Goal: Task Accomplishment & Management: Complete application form

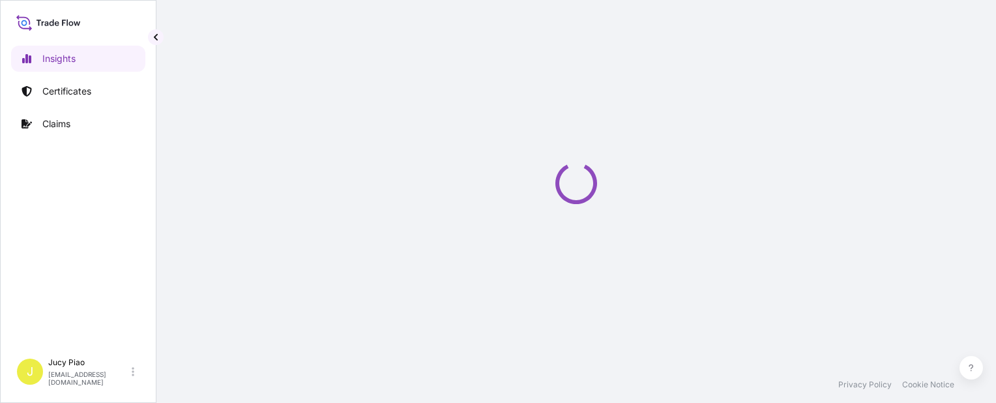
select select "2025"
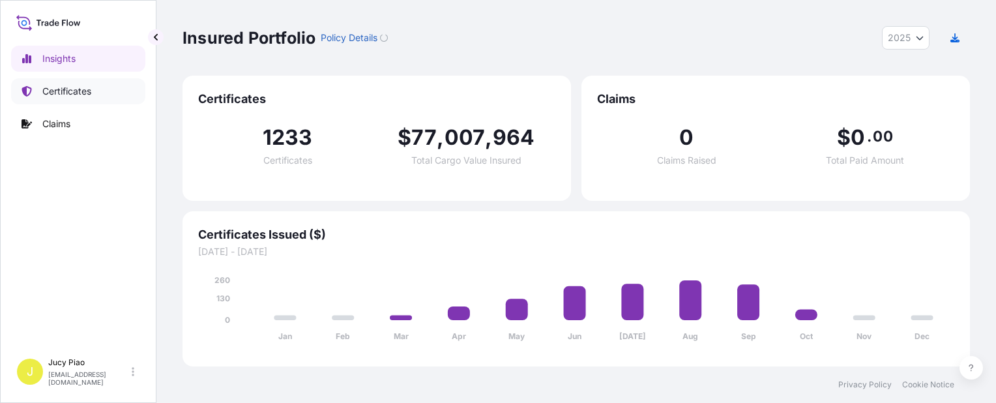
click at [83, 99] on link "Certificates" at bounding box center [78, 91] width 134 height 26
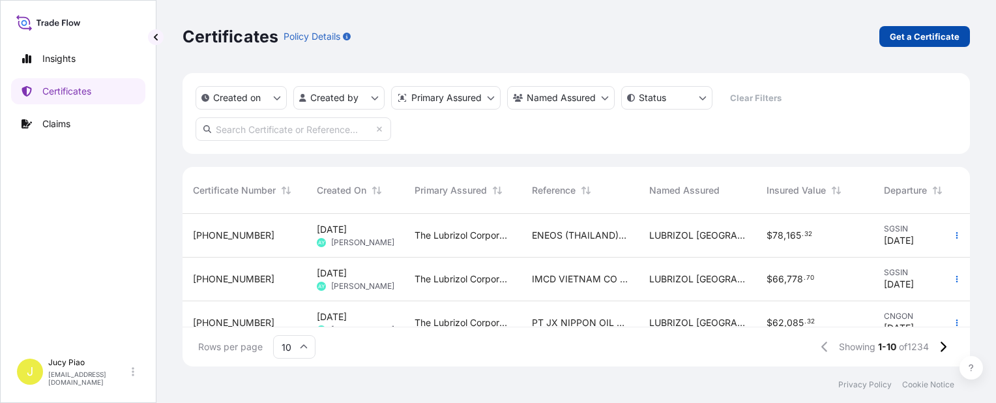
click at [922, 31] on p "Get a Certificate" at bounding box center [924, 36] width 70 height 13
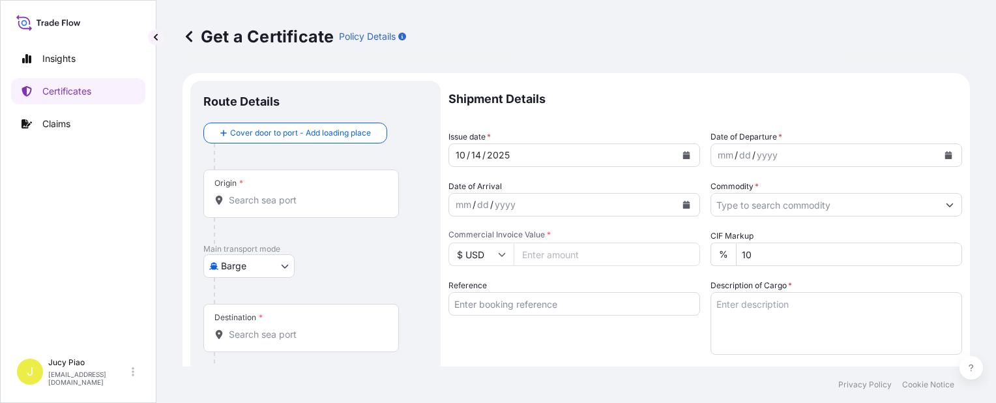
click at [272, 270] on body "Insights Certificates Claims J Jucy Piao [EMAIL_ADDRESS][DOMAIN_NAME] Get a Cer…" at bounding box center [498, 201] width 996 height 403
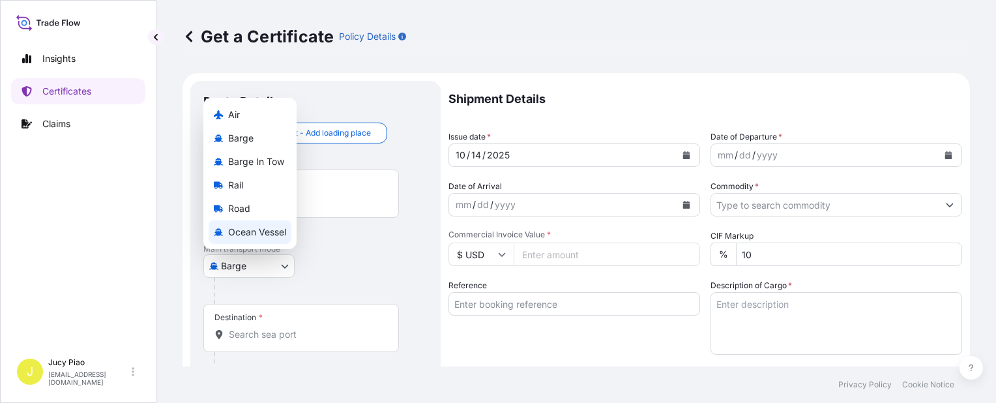
click at [274, 232] on span "Ocean Vessel" at bounding box center [257, 231] width 58 height 13
select select "Ocean Vessel"
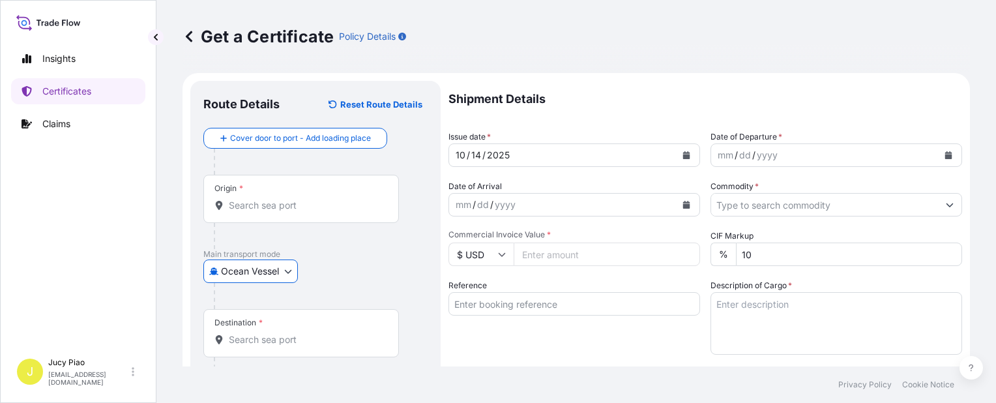
click at [499, 304] on input "Reference" at bounding box center [574, 303] width 252 height 23
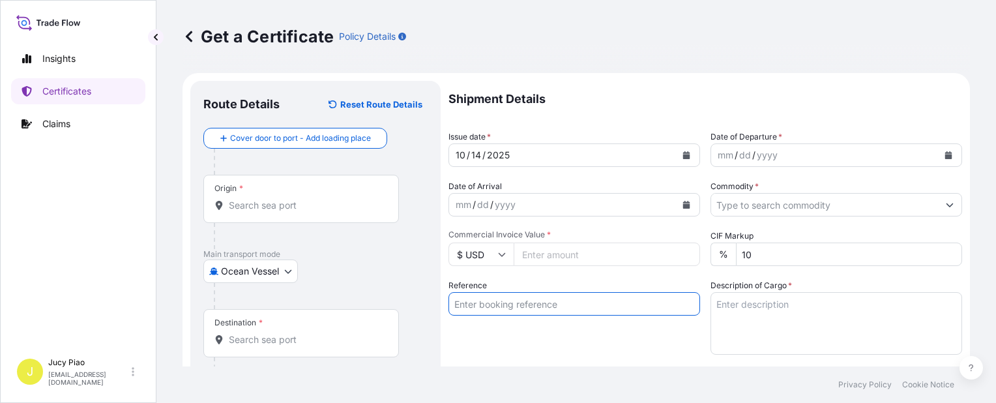
paste input "SNLFSHTL0201086"
type input "SNLFSHTL0201086"
click at [309, 209] on input "Origin *" at bounding box center [306, 205] width 154 height 13
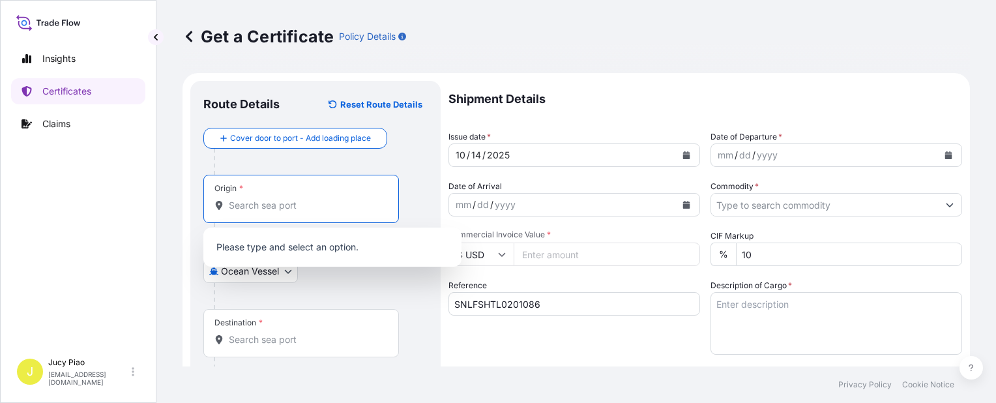
click at [306, 209] on input "Origin *" at bounding box center [306, 205] width 154 height 13
paste input "[GEOGRAPHIC_DATA],"
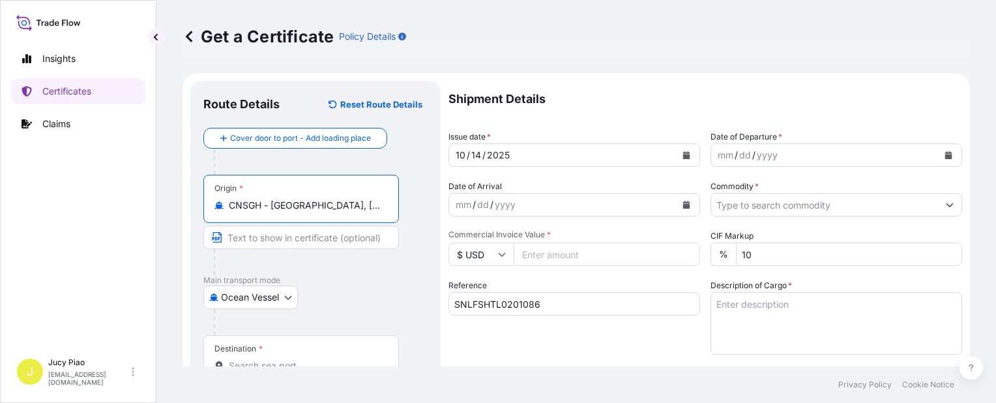
drag, startPoint x: 272, startPoint y: 207, endPoint x: 390, endPoint y: 209, distance: 118.0
click at [390, 209] on div "Origin * CNSGH - [GEOGRAPHIC_DATA], [GEOGRAPHIC_DATA]" at bounding box center [300, 199] width 195 height 48
type input "CNSGH - [GEOGRAPHIC_DATA], [GEOGRAPHIC_DATA]"
click at [321, 244] on input "Text to appear on certificate" at bounding box center [300, 236] width 195 height 23
paste input "[GEOGRAPHIC_DATA], [GEOGRAPHIC_DATA]"
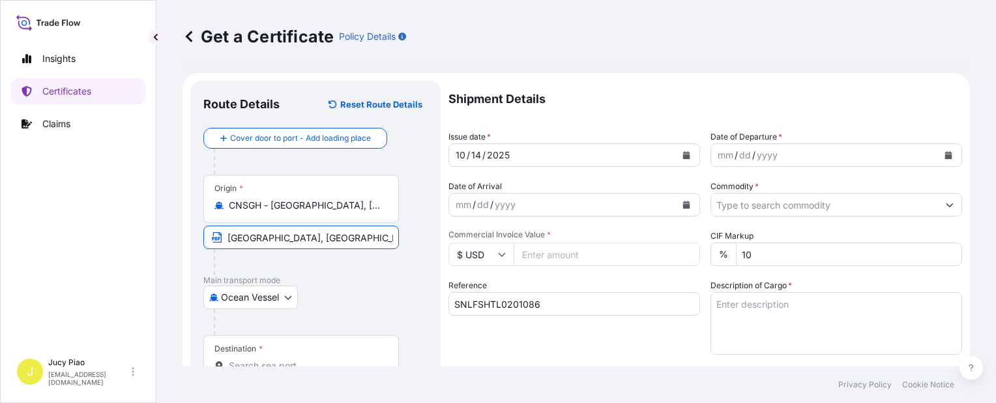
type input "[GEOGRAPHIC_DATA], [GEOGRAPHIC_DATA]"
click at [340, 356] on div "Destination *" at bounding box center [300, 359] width 195 height 48
click at [340, 359] on input "Destination *" at bounding box center [306, 365] width 154 height 13
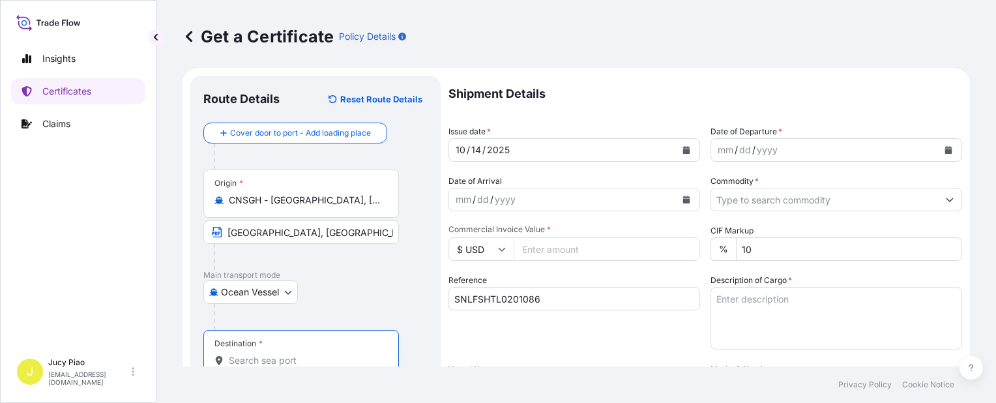
paste input "KEELUNG"
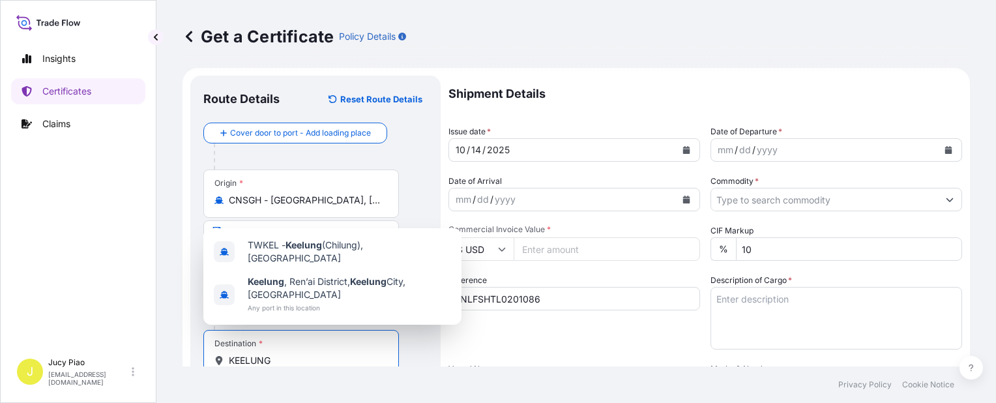
click at [345, 254] on div "TWKEL - Keelung (Chilung), [GEOGRAPHIC_DATA]" at bounding box center [333, 251] width 248 height 36
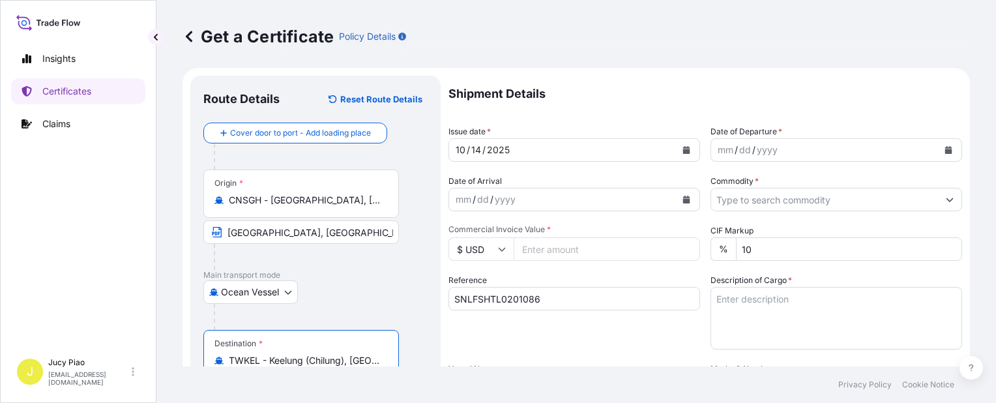
type input "TWKEL - Keelung (Chilung), [GEOGRAPHIC_DATA]"
click at [339, 264] on div at bounding box center [306, 257] width 185 height 26
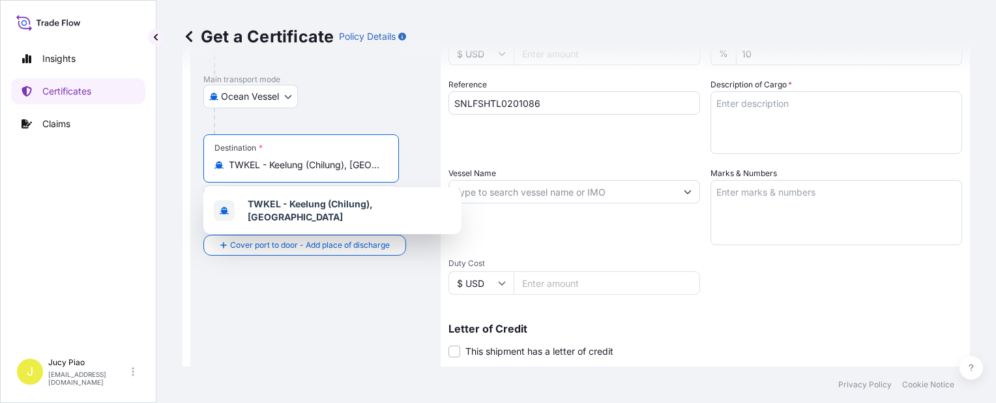
drag, startPoint x: 271, startPoint y: 163, endPoint x: 486, endPoint y: 184, distance: 216.1
click at [489, 183] on form "Route Details Reset Route Details Cover door to port - Add loading place Place …" at bounding box center [575, 208] width 787 height 673
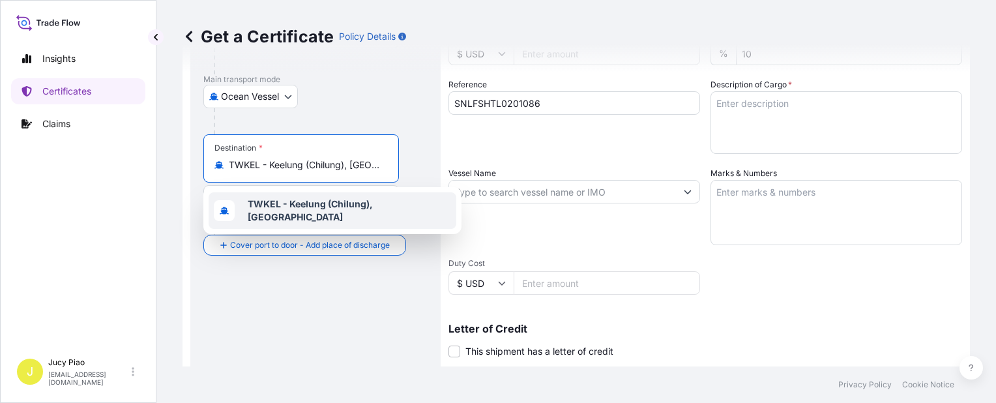
click at [407, 132] on div at bounding box center [321, 121] width 214 height 26
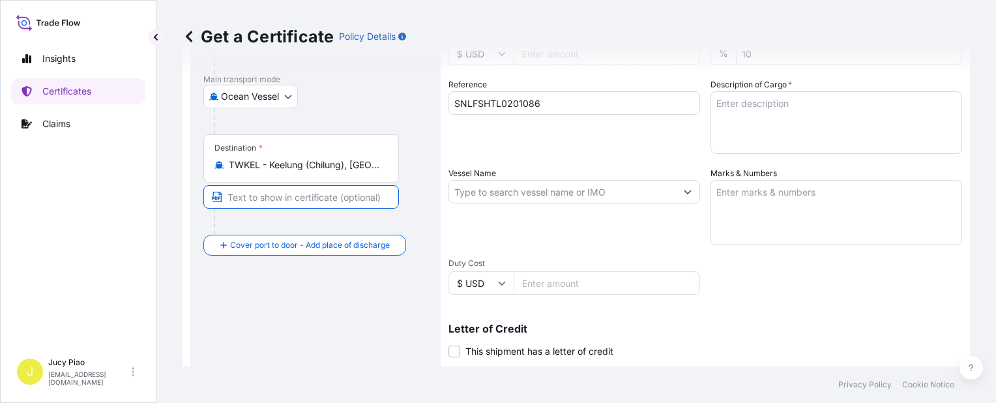
click at [287, 196] on input "Text to appear on certificate" at bounding box center [300, 196] width 195 height 23
paste input "Keelung (Chilung), [GEOGRAPHIC_DATA]"
drag, startPoint x: 270, startPoint y: 201, endPoint x: 303, endPoint y: 190, distance: 34.4
click at [303, 190] on input "Keelung (Chilung), [GEOGRAPHIC_DATA]" at bounding box center [300, 196] width 195 height 23
type input "Keelung, [GEOGRAPHIC_DATA]"
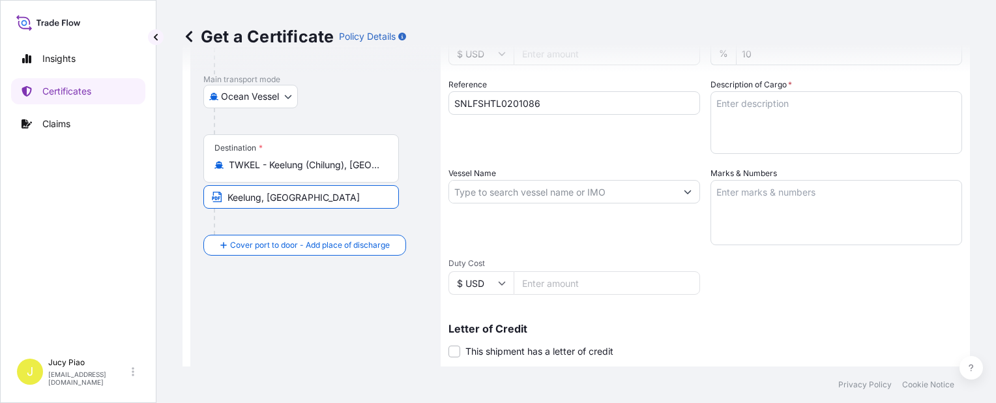
click at [407, 181] on div "Destination * TWKEL - Keelung ([GEOGRAPHIC_DATA]), [GEOGRAPHIC_DATA] [GEOGRAPHI…" at bounding box center [315, 184] width 224 height 100
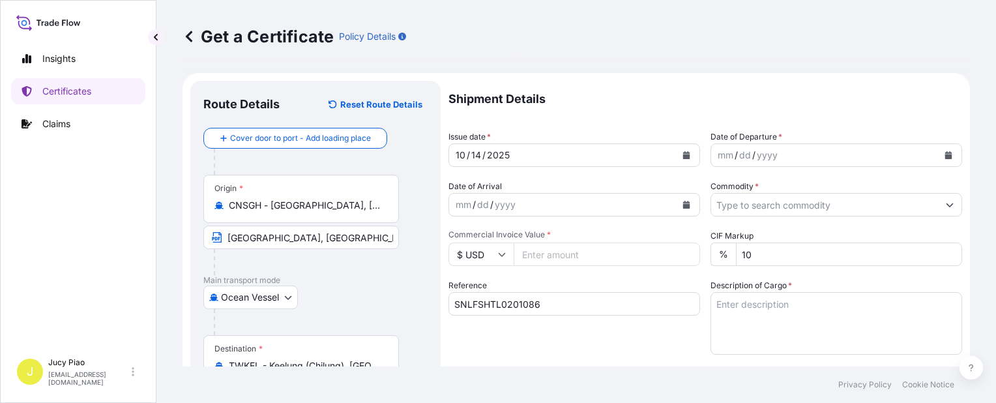
click at [476, 155] on div "14" at bounding box center [476, 155] width 12 height 16
click at [716, 158] on div "mm" at bounding box center [725, 155] width 18 height 16
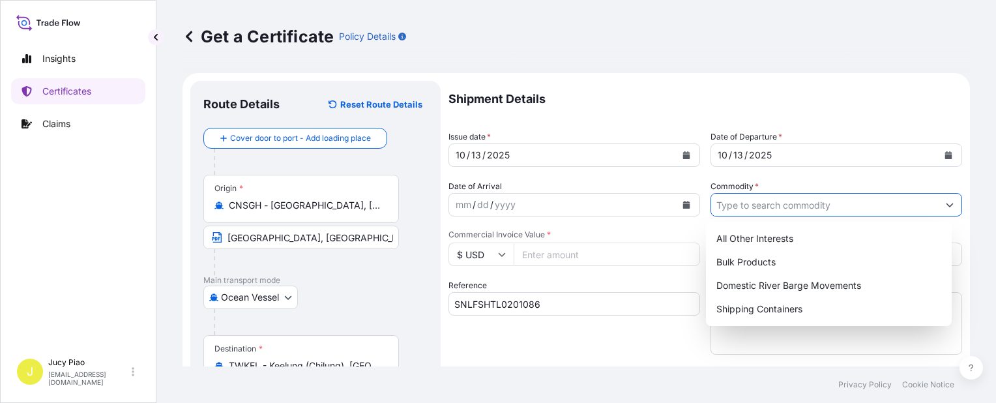
click at [764, 210] on input "Commodity *" at bounding box center [824, 204] width 227 height 23
click at [738, 310] on div "Shipping Containers" at bounding box center [828, 308] width 235 height 23
type input "Shipping Containers"
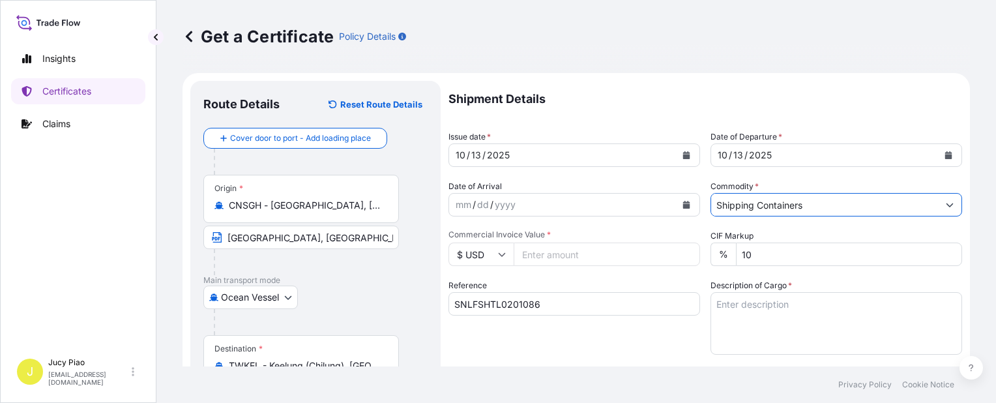
click at [592, 257] on input "Commercial Invoice Value *" at bounding box center [606, 253] width 186 height 23
click at [571, 262] on input "Commercial Invoice Value *" at bounding box center [606, 253] width 186 height 23
click at [529, 254] on input "1165000" at bounding box center [606, 253] width 186 height 23
type input "165000"
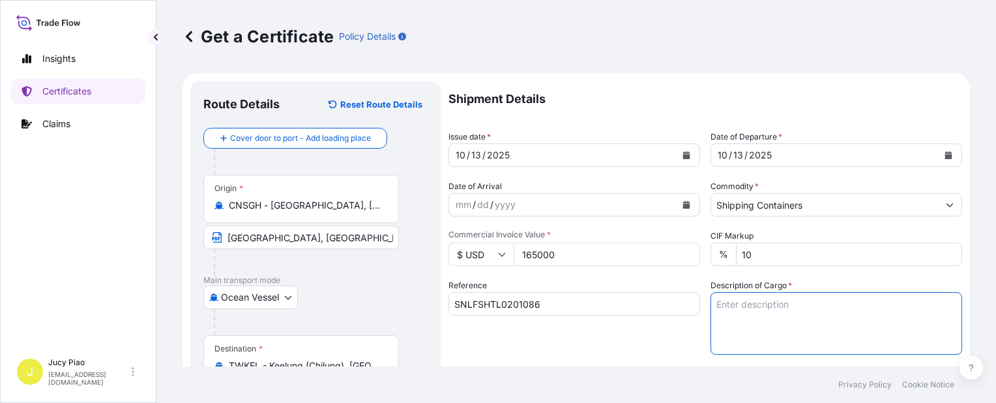
click at [762, 339] on textarea "Description of Cargo *" at bounding box center [836, 323] width 252 height 63
paste textarea "THERMOPLASTIC POLYURETHANE 120 PALLETS (120 BOXES)"
click at [887, 338] on textarea "THERMOPLASTIC POLYURETHANE 120 PALLETS (120 BOXES)" at bounding box center [836, 323] width 252 height 63
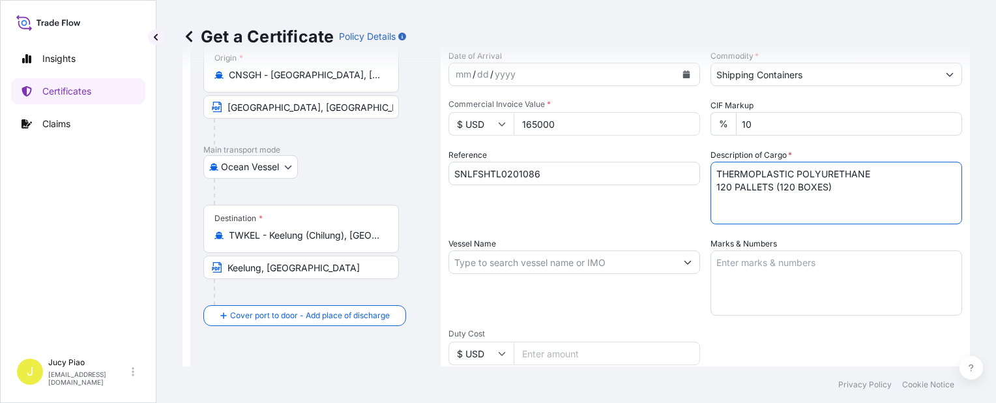
scroll to position [195, 0]
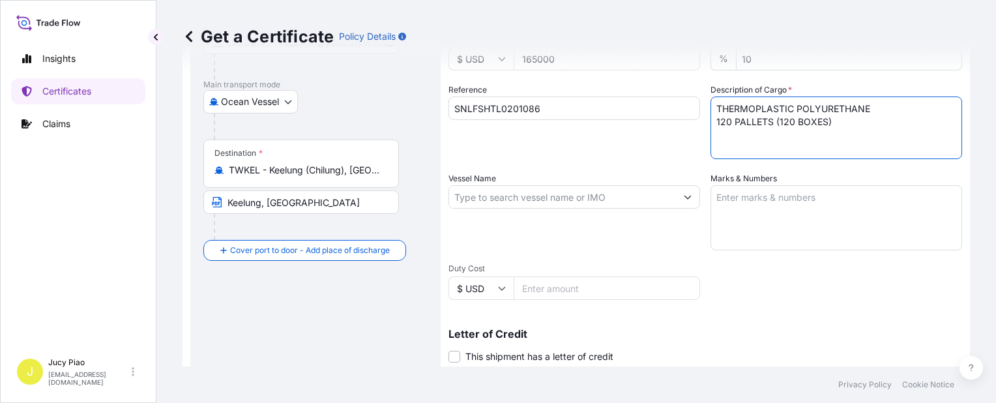
type textarea "THERMOPLASTIC POLYURETHANE 120 PALLETS (120 BOXES)"
click at [623, 196] on input "Vessel Name" at bounding box center [562, 196] width 227 height 23
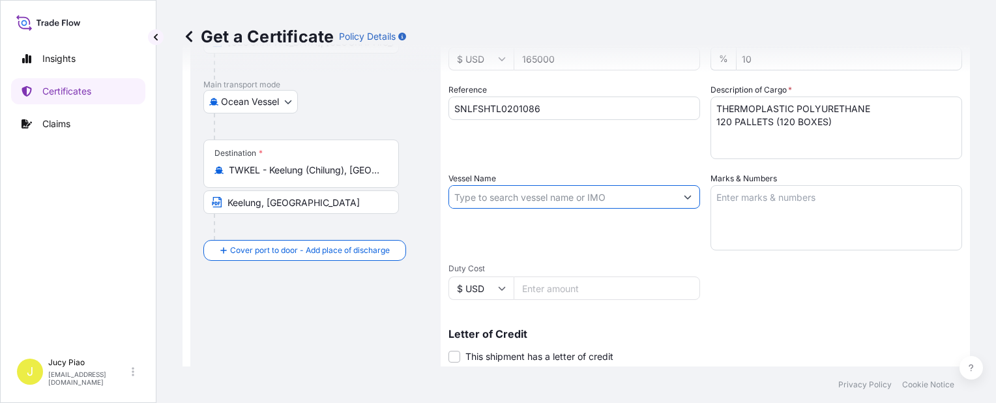
paste input "SNL NANTONG"
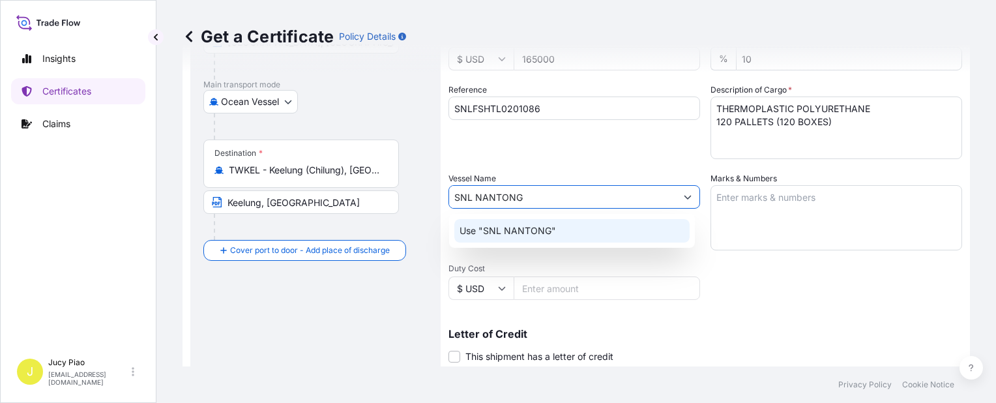
click at [538, 231] on p "Use "SNL NANTONG"" at bounding box center [507, 230] width 96 height 13
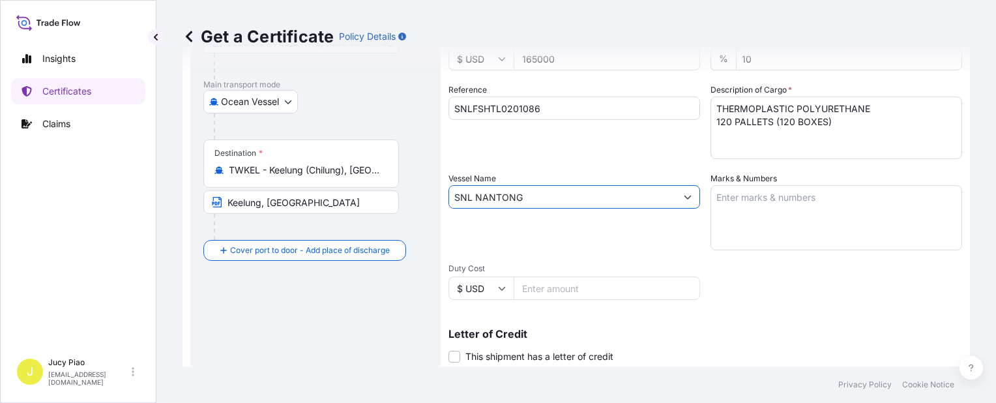
type input "SNL NANTONG"
click at [828, 209] on textarea "Marks & Numbers" at bounding box center [836, 217] width 252 height 65
paste textarea "CATHAY/ PO2025090808 CUSTOMER MATERIAL CODE: TPTDE048 V 1"
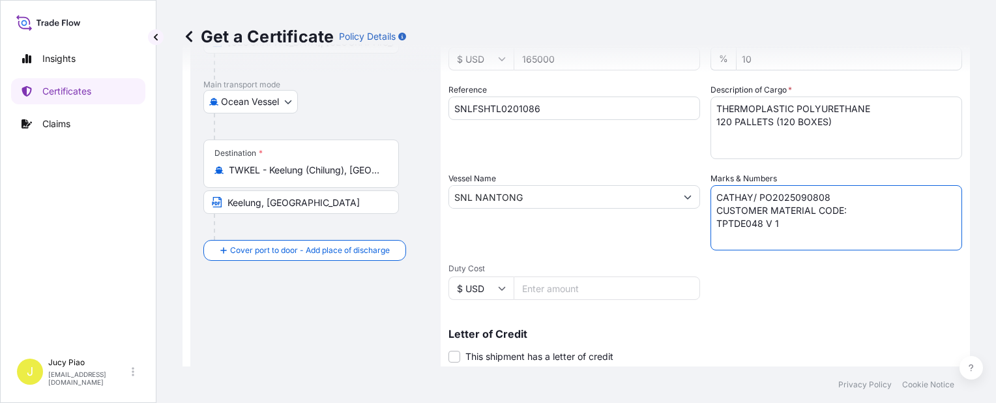
type textarea "CATHAY/ PO2025090808 CUSTOMER MATERIAL CODE: TPTDE048 V 1"
click at [855, 275] on div "Shipment Details Issue date * [DATE] Date of Departure * [DATE] Date of Arrival…" at bounding box center [704, 195] width 513 height 621
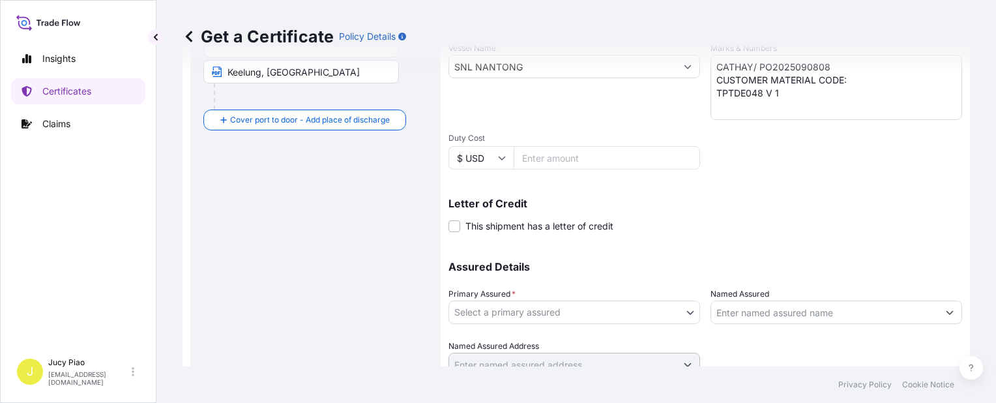
scroll to position [379, 0]
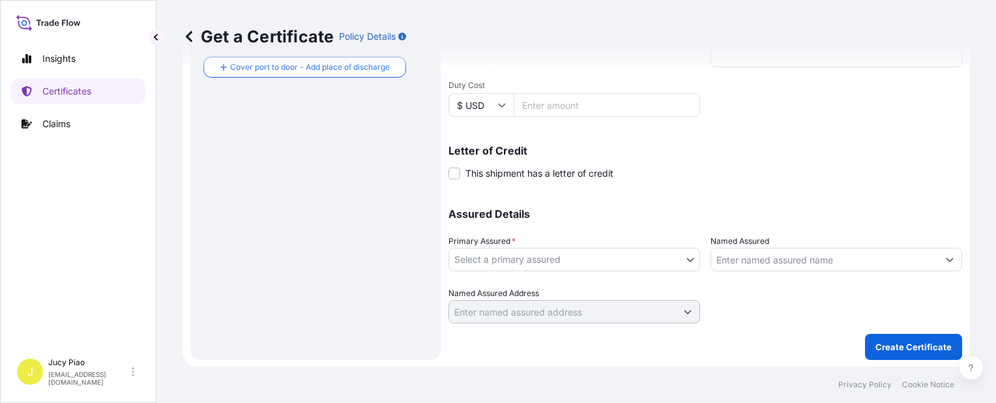
click at [620, 259] on body "Insights Certificates Claims J Jucy Piao [EMAIL_ADDRESS][DOMAIN_NAME] Get a Cer…" at bounding box center [498, 201] width 996 height 403
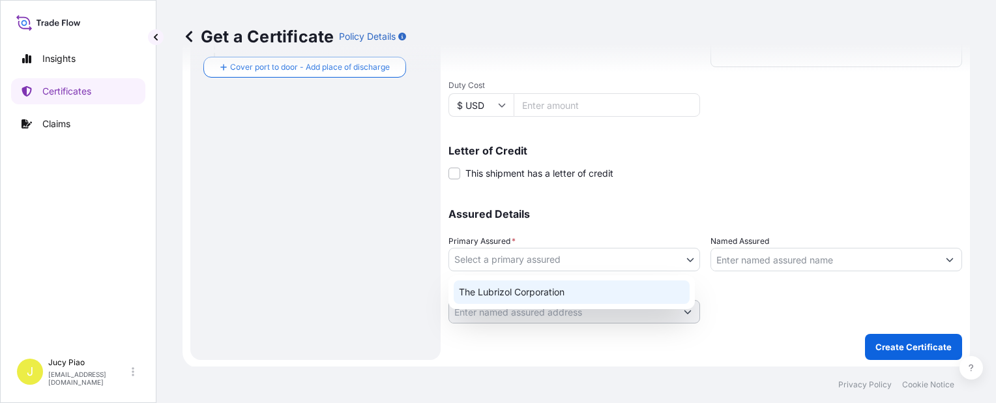
click at [530, 301] on div "The Lubrizol Corporation" at bounding box center [572, 291] width 236 height 23
select select "31566"
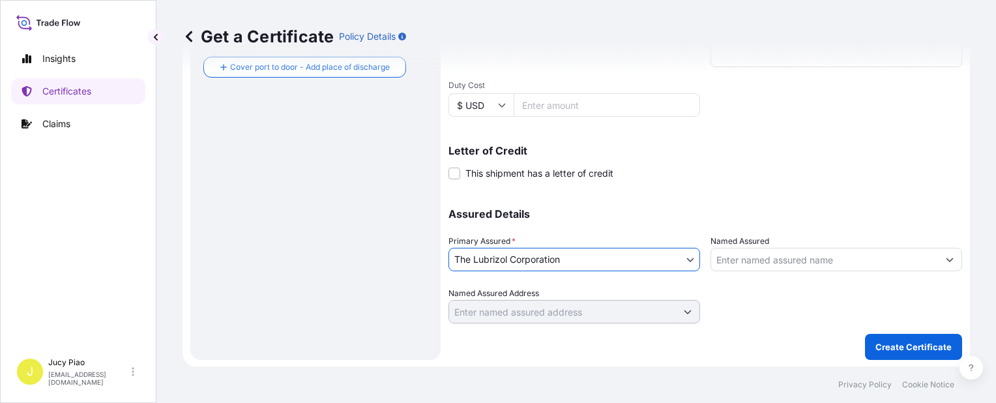
click at [796, 259] on input "Named Assured" at bounding box center [824, 259] width 227 height 23
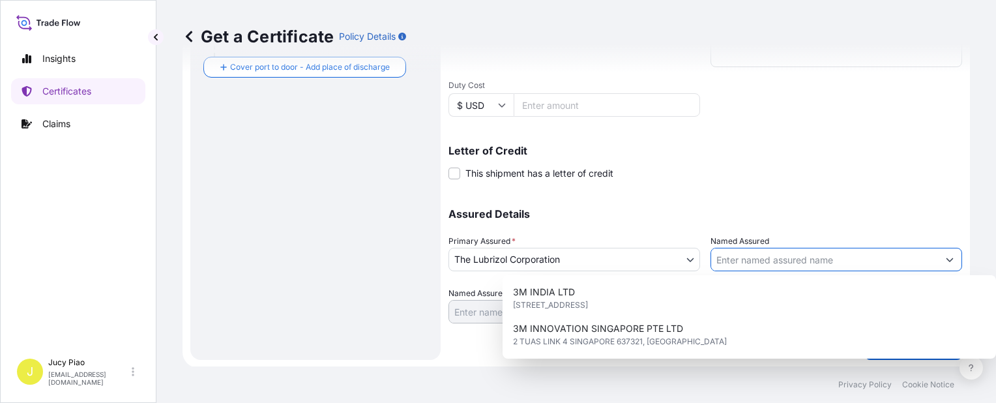
paste input "CATHAY CONSOLIDATED INC"
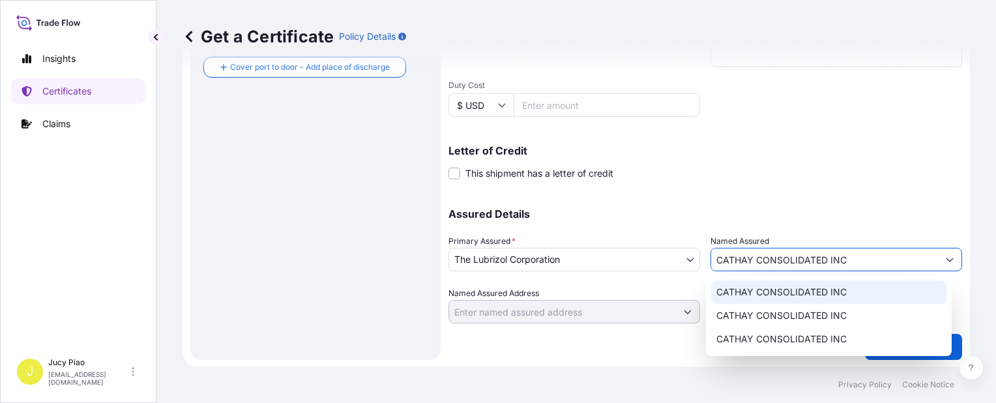
click at [805, 289] on span "CATHAY CONSOLIDATED INC" at bounding box center [781, 291] width 130 height 13
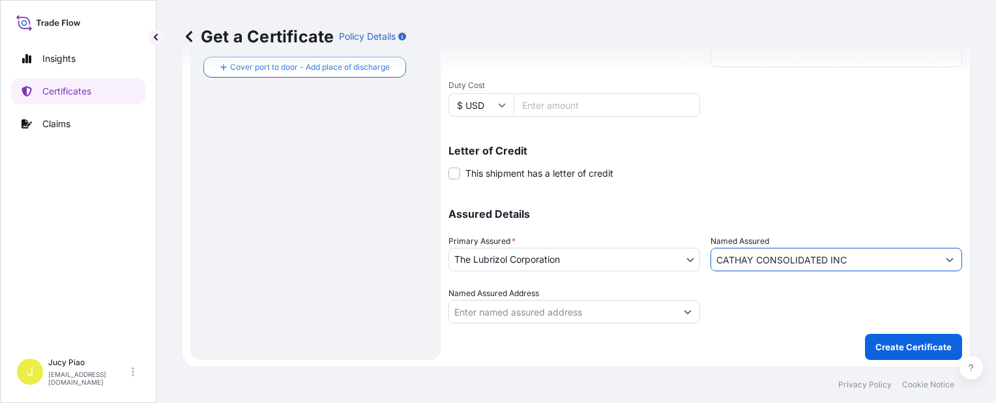
type input "CATHAY CONSOLIDATED INC"
click at [796, 201] on div "Assured Details Primary Assured * The Lubrizol Corporation The Lubrizol Corpora…" at bounding box center [704, 258] width 513 height 130
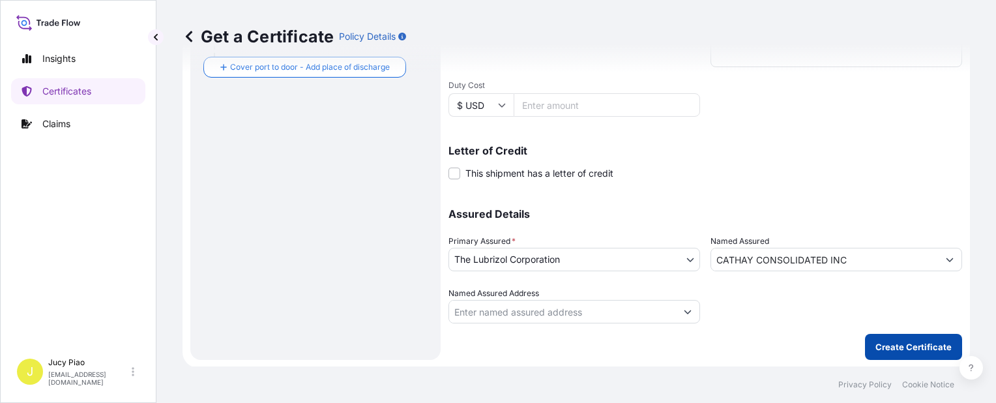
click at [906, 344] on p "Create Certificate" at bounding box center [913, 346] width 76 height 13
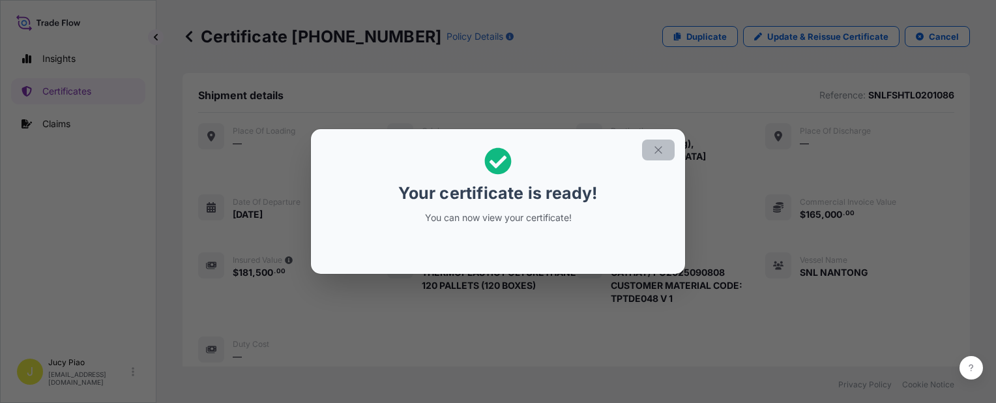
click at [654, 155] on icon "button" at bounding box center [658, 150] width 12 height 12
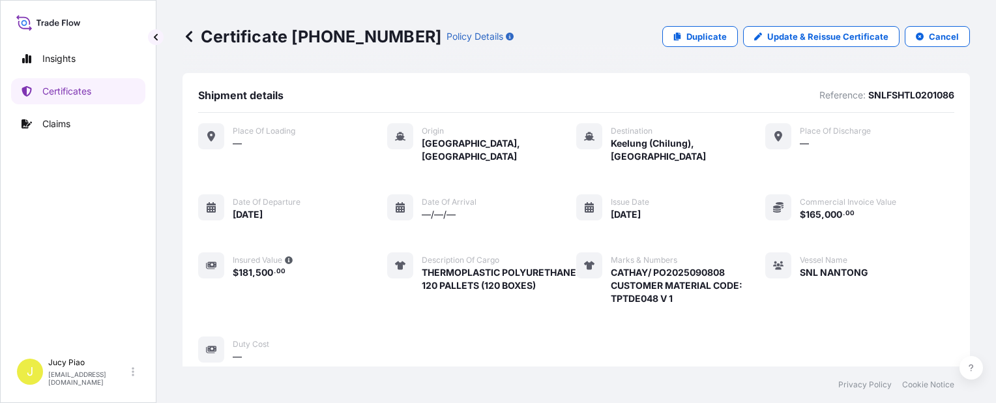
click at [669, 169] on div "Place of Loading — Origin [GEOGRAPHIC_DATA], [GEOGRAPHIC_DATA] Destination [GEO…" at bounding box center [576, 243] width 756 height 240
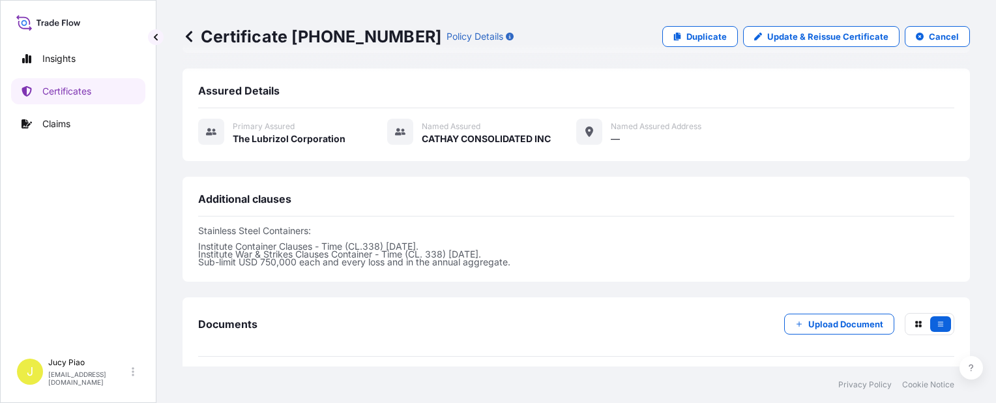
scroll to position [442, 0]
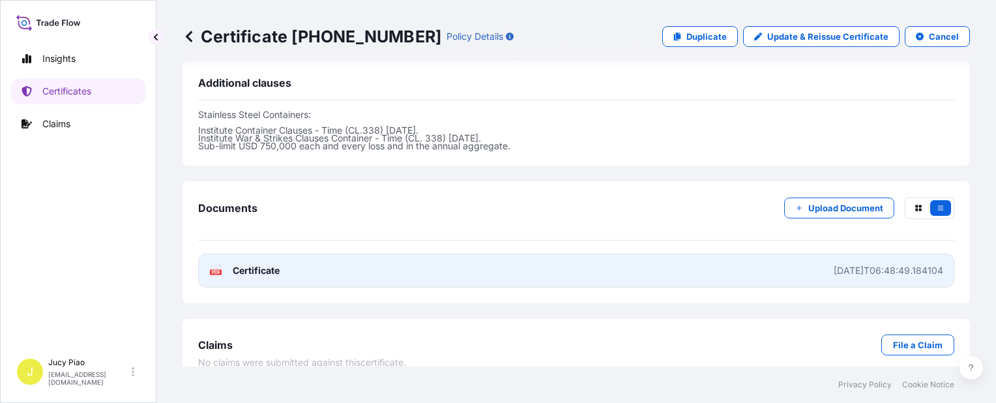
click at [721, 262] on link "PDF Certificate [DATE]T06:48:49.184104" at bounding box center [576, 270] width 756 height 34
